Goal: Transaction & Acquisition: Register for event/course

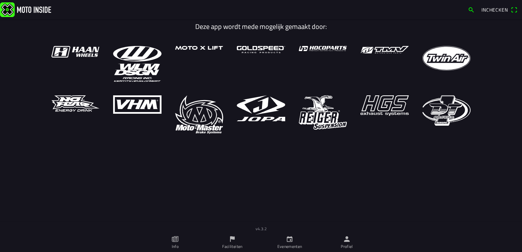
click at [291, 244] on ion-label "Evenementen" at bounding box center [289, 246] width 25 height 6
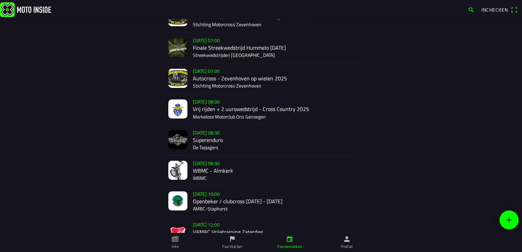
scroll to position [715, 0]
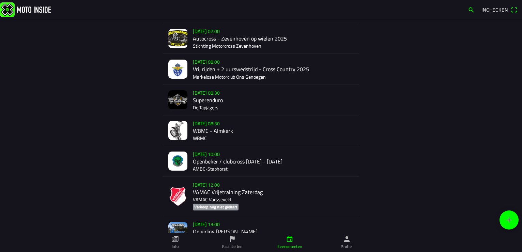
click at [208, 129] on div "[DATE] 08:30 WBMC - Almkerk WBMC" at bounding box center [273, 130] width 161 height 30
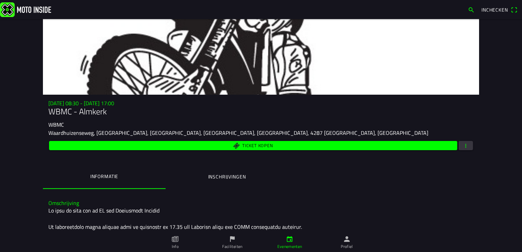
click at [462, 146] on span "button" at bounding box center [465, 145] width 6 height 9
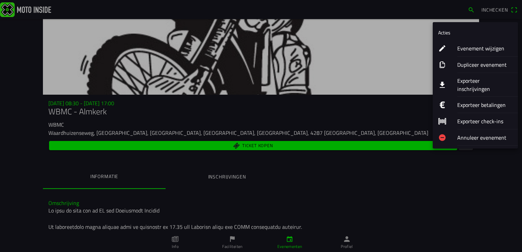
click at [466, 78] on ion-label "Exporteer inschrijvingen" at bounding box center [484, 85] width 55 height 16
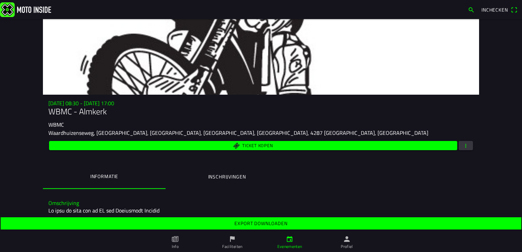
click at [0, 0] on slot "Export downloaden" at bounding box center [0, 0] width 0 height 0
